Goal: Task Accomplishment & Management: Use online tool/utility

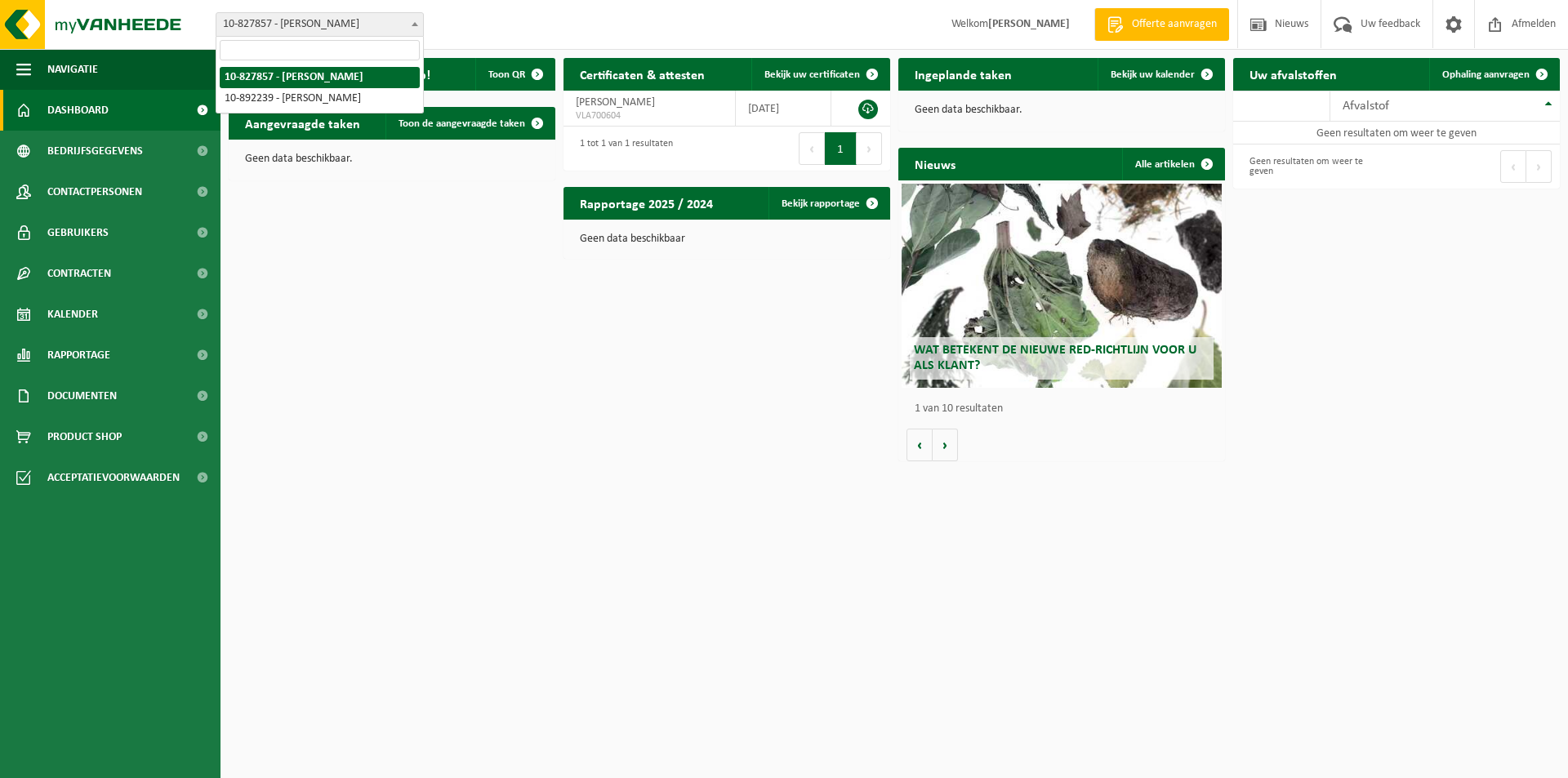
click at [404, 22] on span "10-827857 - [PERSON_NAME]" at bounding box center [320, 25] width 207 height 23
select select "115224"
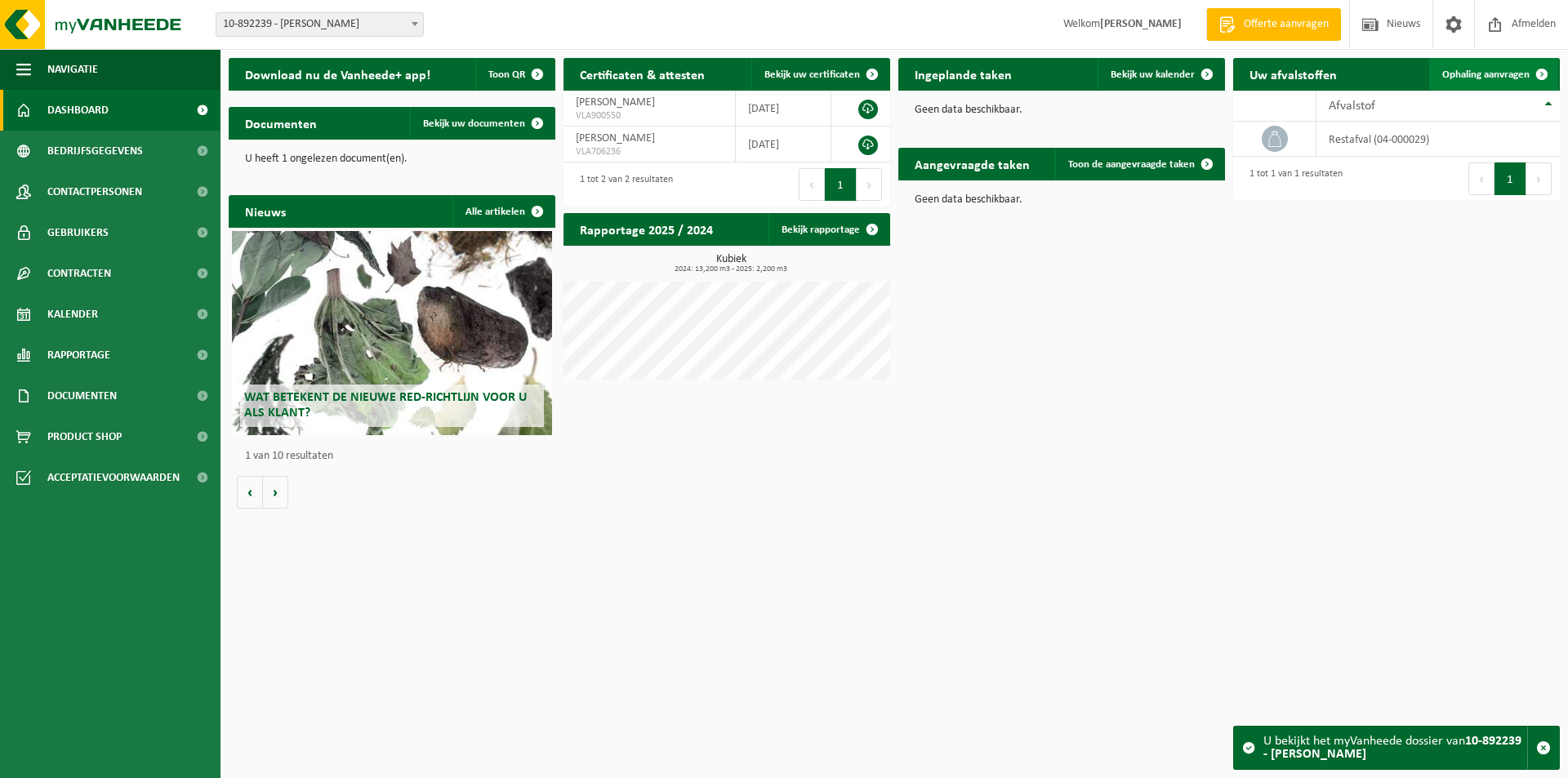
click at [1485, 73] on span "Ophaling aanvragen" at bounding box center [1486, 75] width 87 height 11
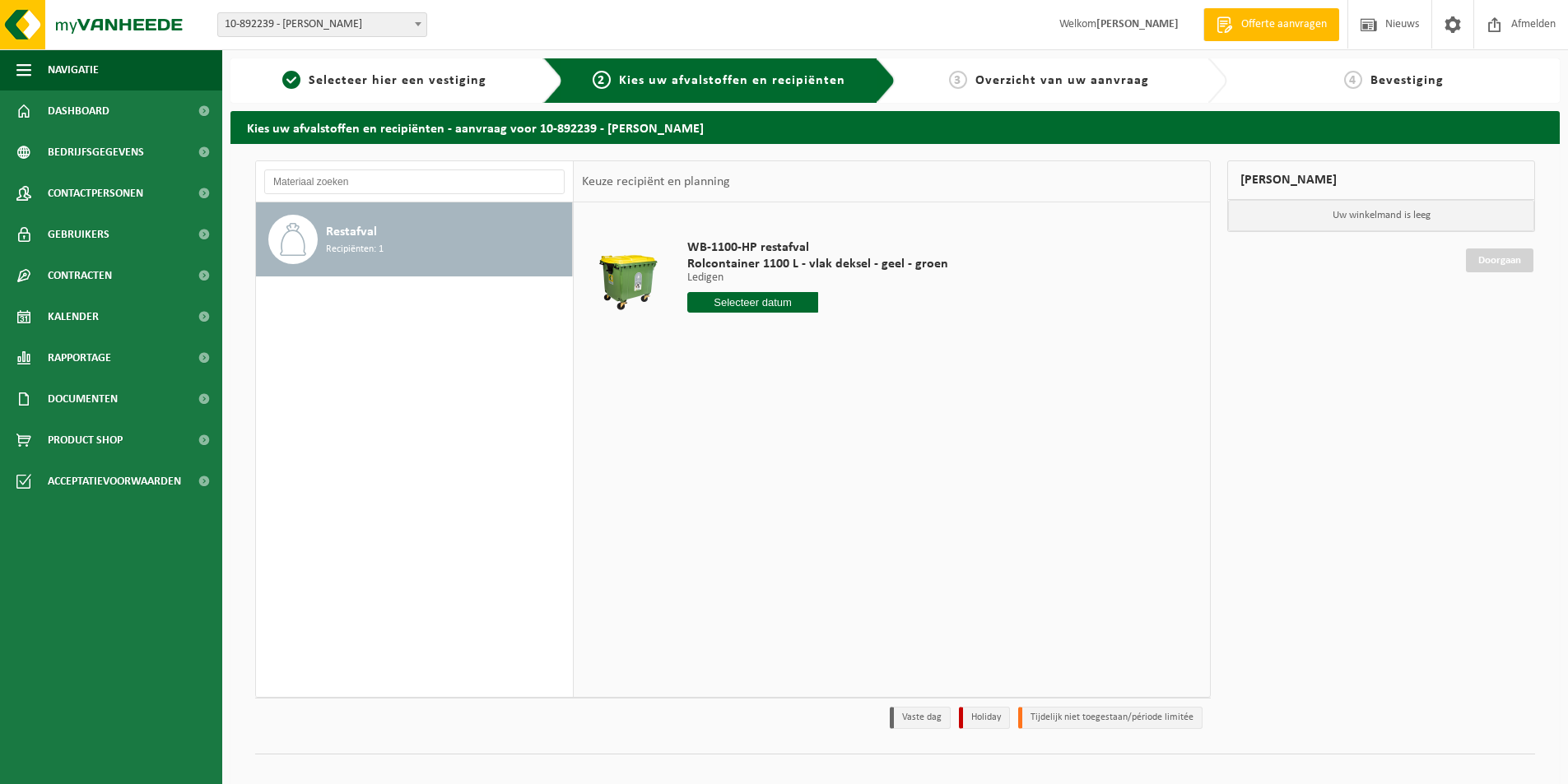
click at [732, 308] on input "text" at bounding box center [752, 302] width 131 height 21
click at [818, 424] on div "10" at bounding box center [818, 422] width 28 height 26
type input "Van 2025-10-10"
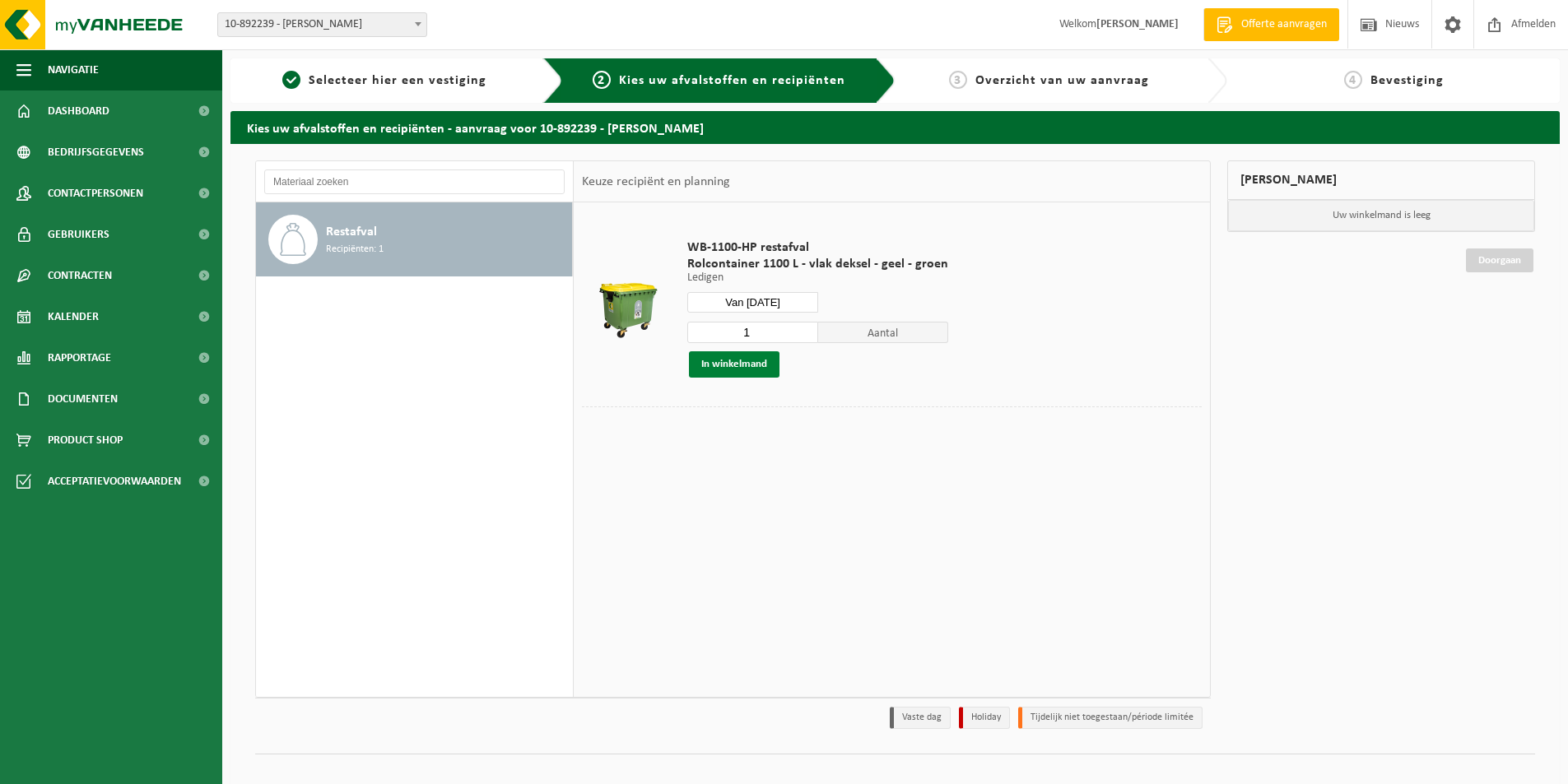
click at [746, 363] on button "In winkelmand" at bounding box center [734, 364] width 90 height 26
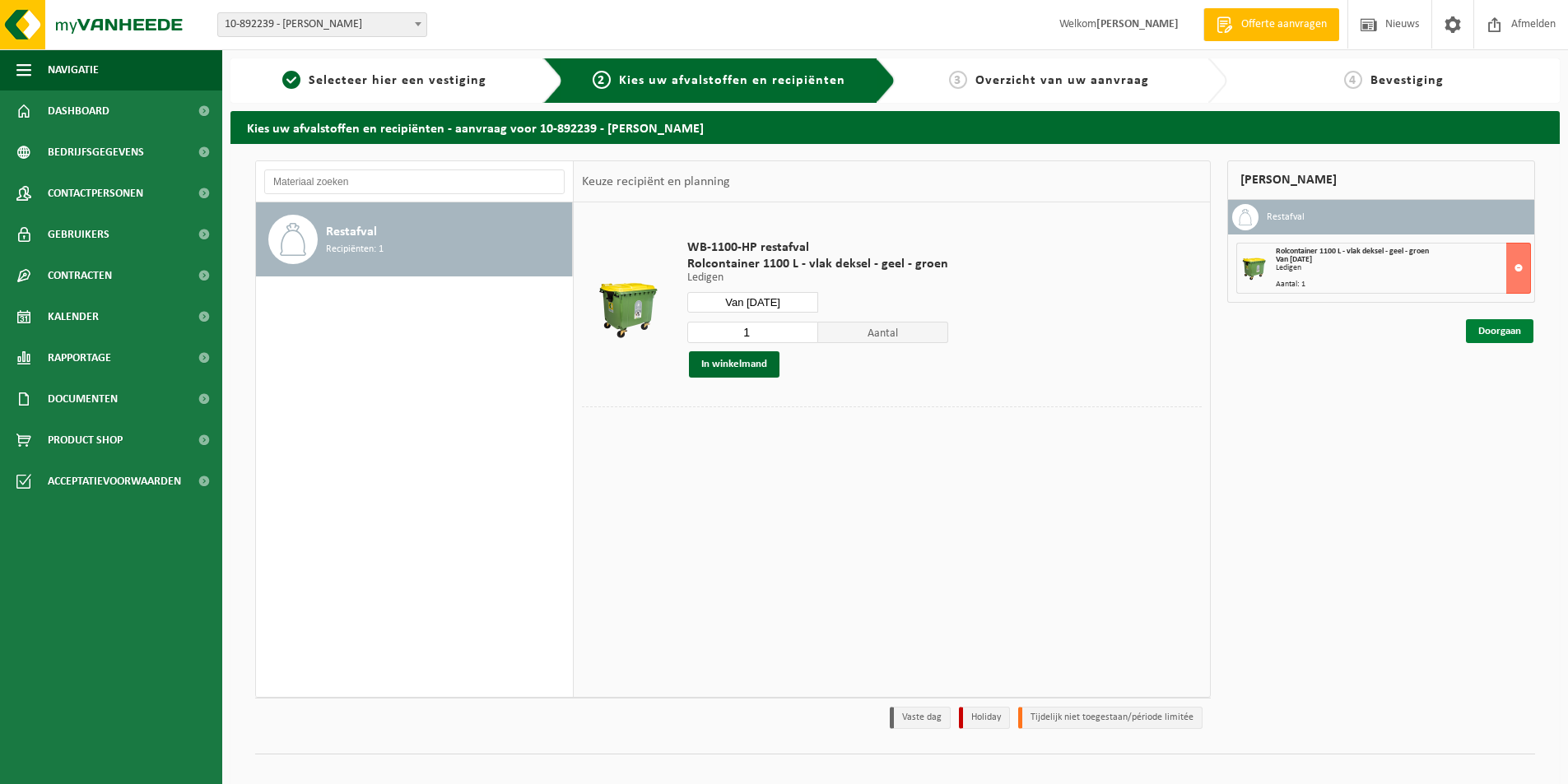
click at [1494, 331] on link "Doorgaan" at bounding box center [1499, 331] width 68 height 24
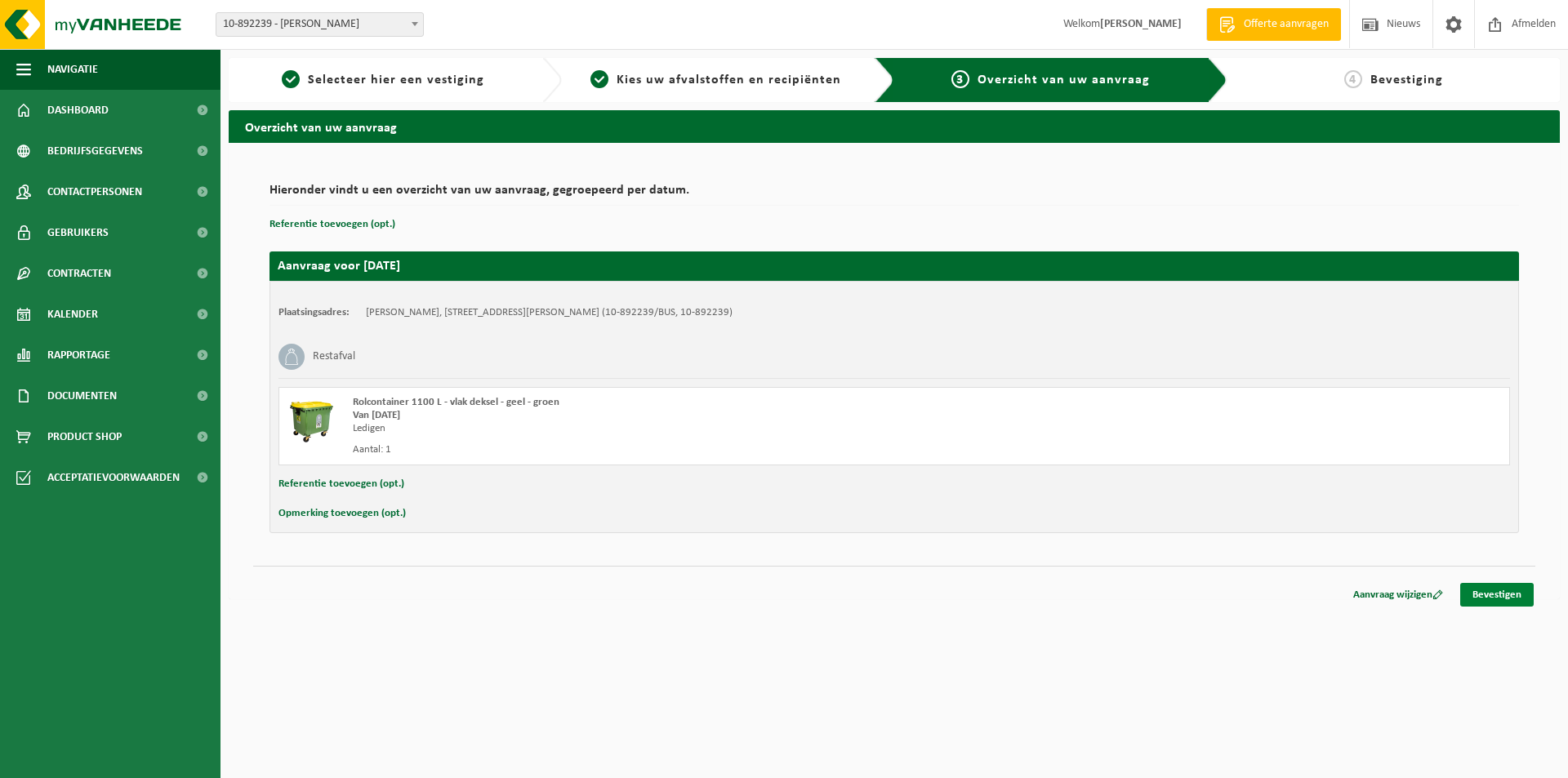
click at [1497, 602] on link "Bevestigen" at bounding box center [1497, 595] width 74 height 24
click at [1497, 592] on link "Bevestigen" at bounding box center [1497, 595] width 74 height 24
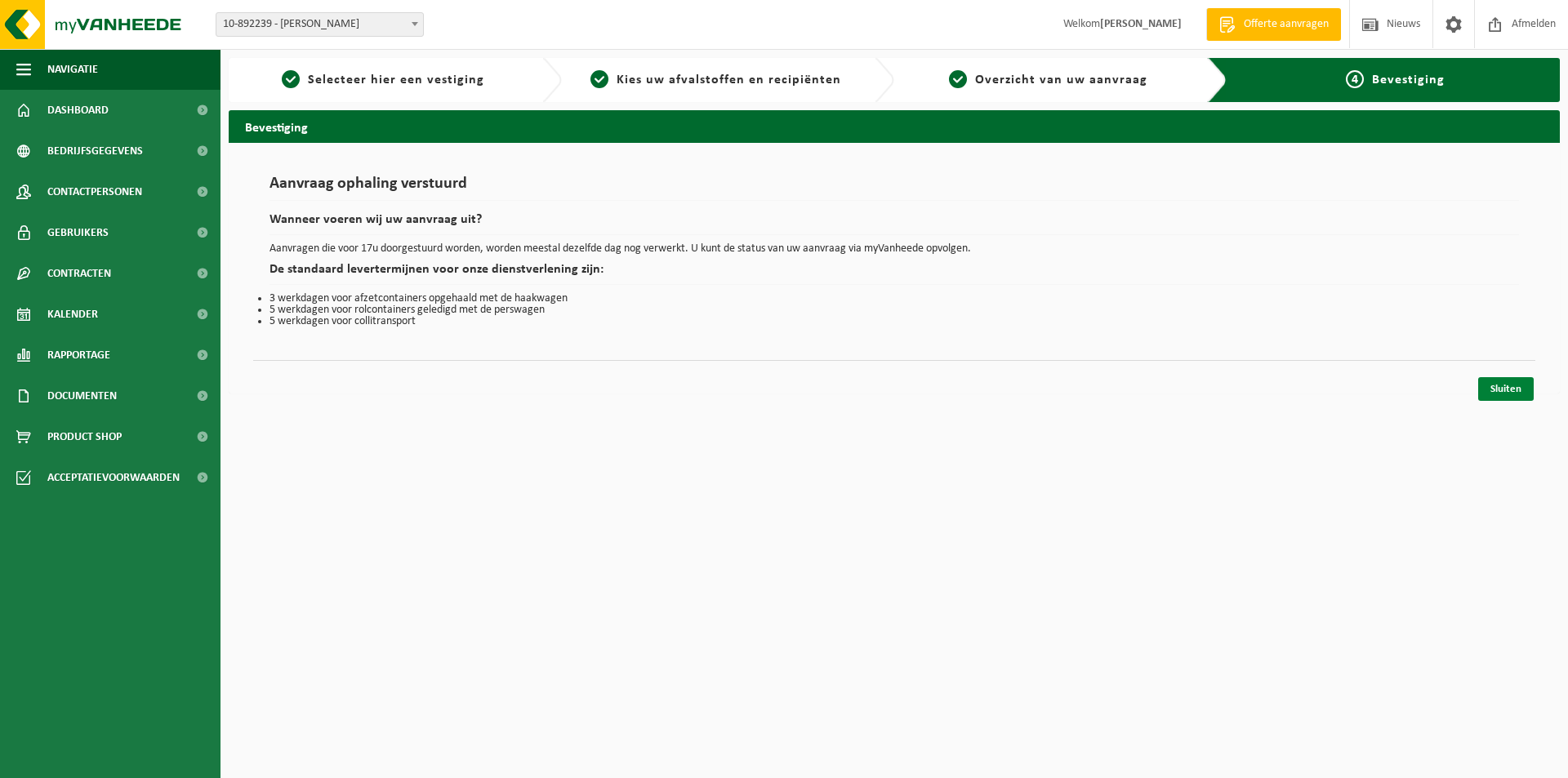
click at [1507, 383] on link "Sluiten" at bounding box center [1506, 389] width 56 height 24
